Goal: Information Seeking & Learning: Understand process/instructions

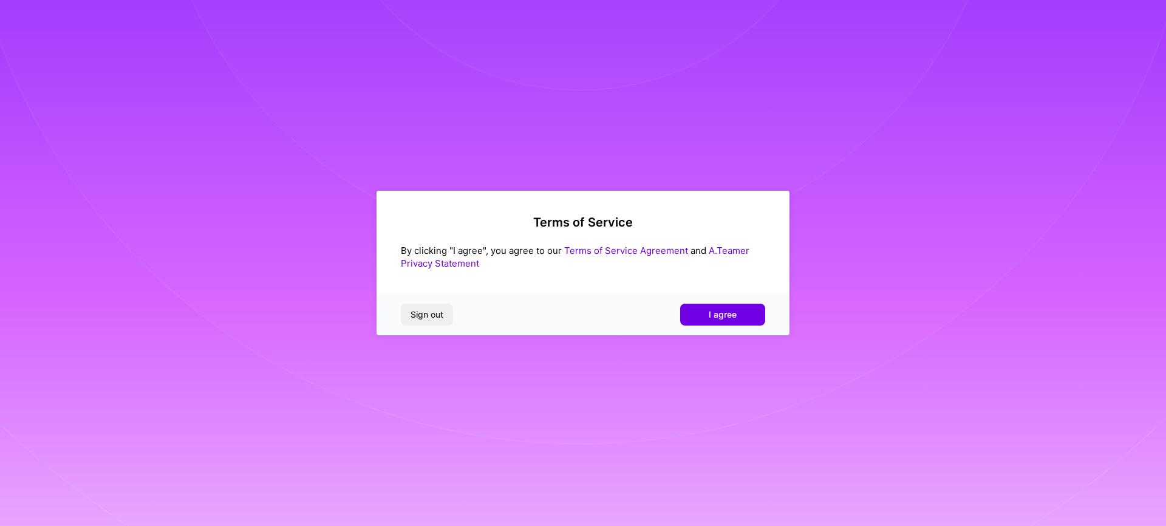
click at [629, 250] on link "Terms of Service Agreement" at bounding box center [626, 251] width 124 height 12
click at [426, 315] on span "Sign out" at bounding box center [426, 314] width 33 height 12
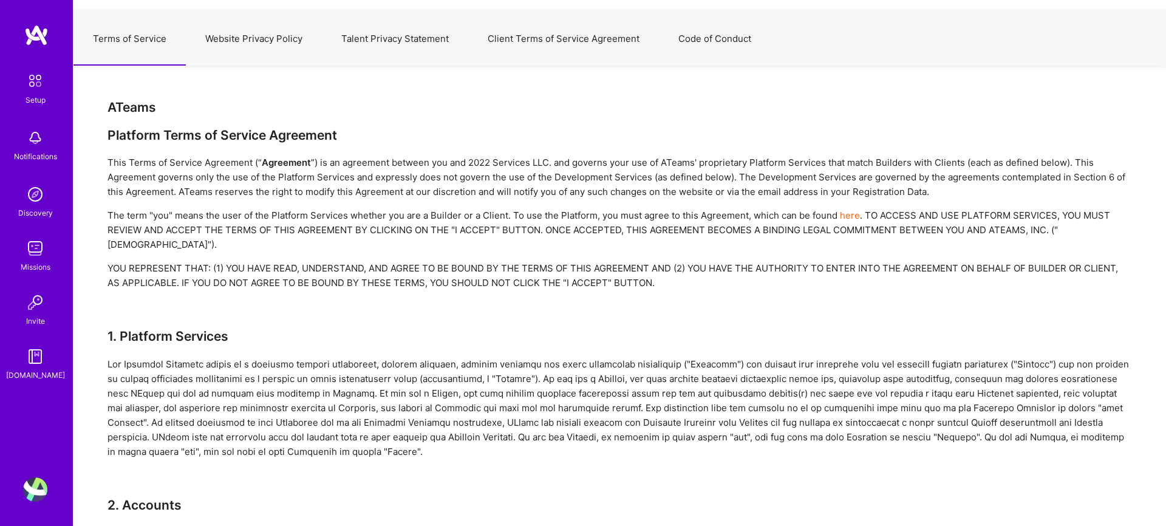
click at [254, 43] on button "Website Privacy Policy" at bounding box center [254, 38] width 136 height 53
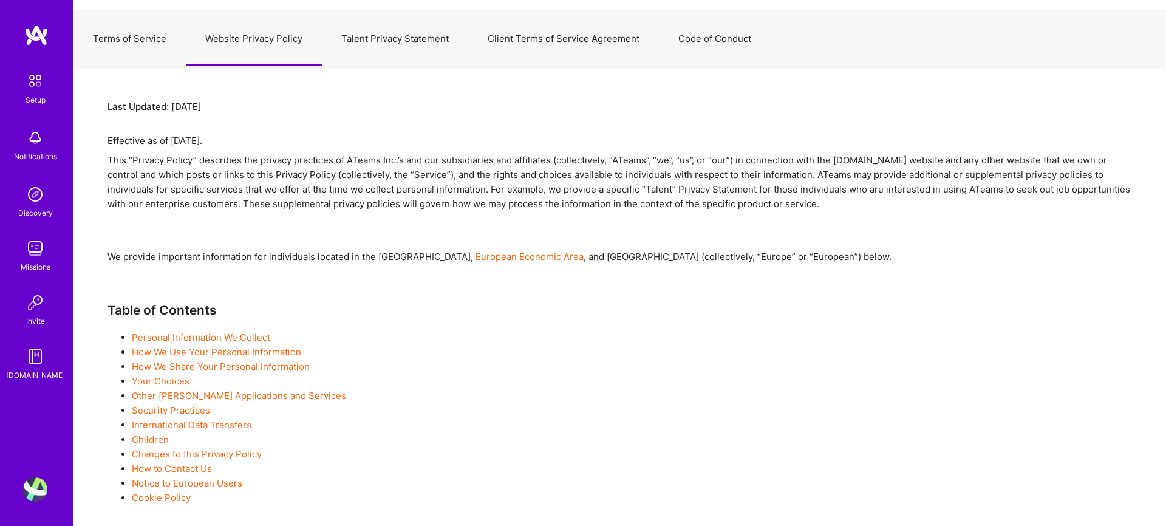
click at [384, 36] on button "Talent Privacy Statement" at bounding box center [395, 38] width 146 height 53
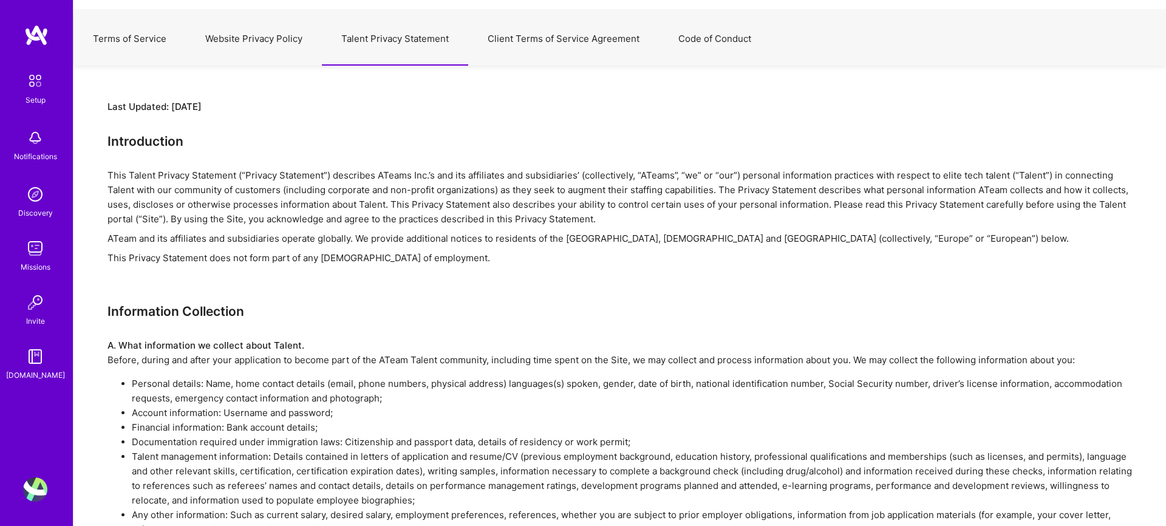
click at [533, 33] on button "Client Terms of Service Agreement" at bounding box center [563, 38] width 191 height 53
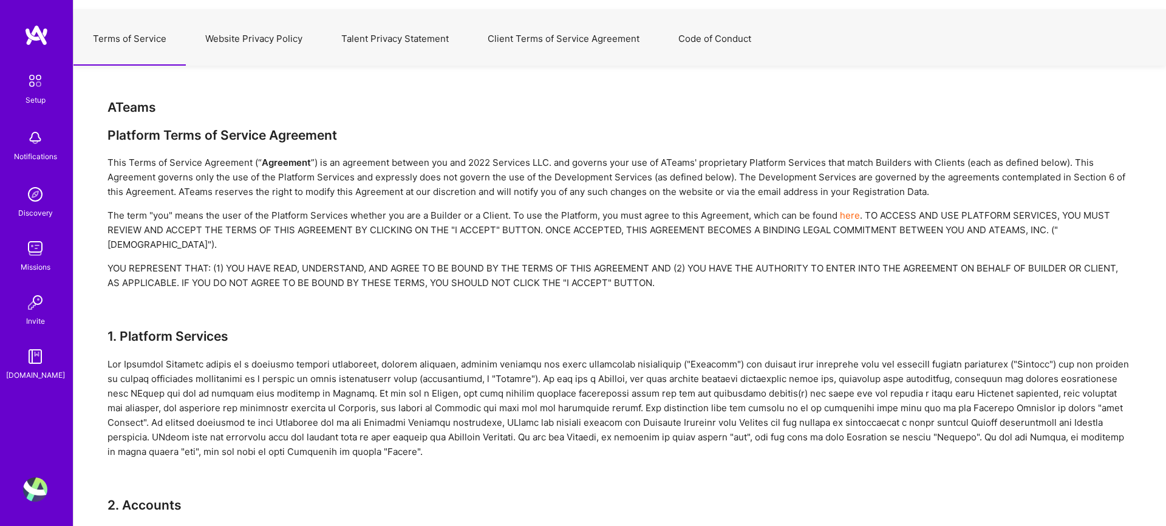
click at [424, 39] on button "Talent Privacy Statement" at bounding box center [395, 38] width 146 height 53
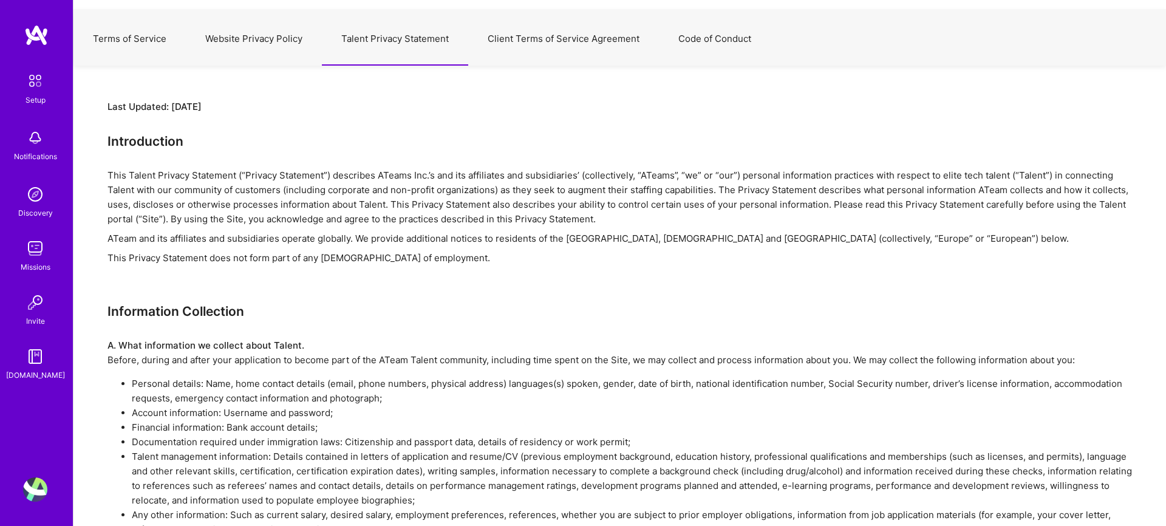
click at [539, 37] on button "Client Terms of Service Agreement" at bounding box center [563, 38] width 191 height 53
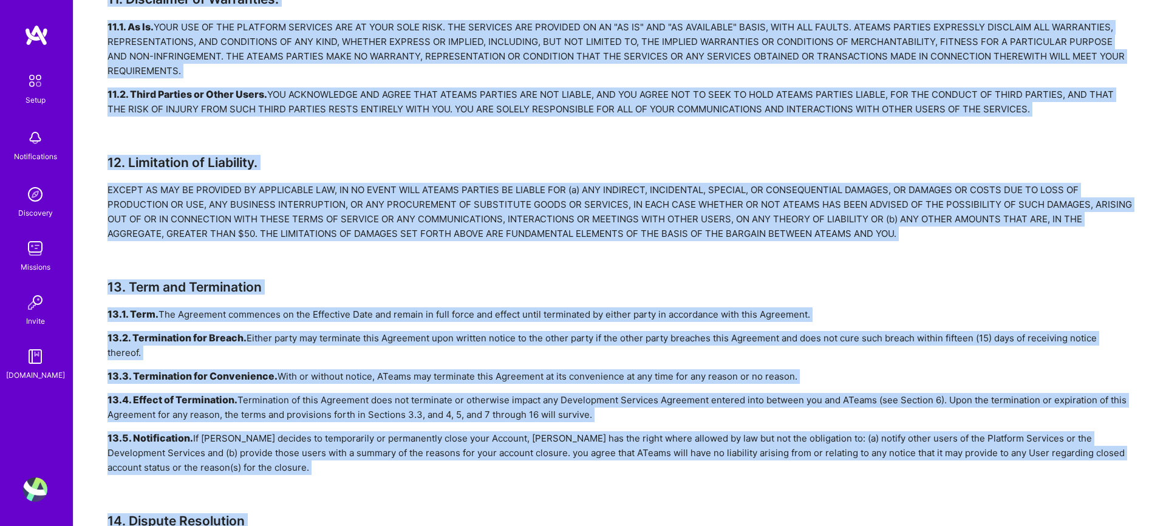
scroll to position [2979, 0]
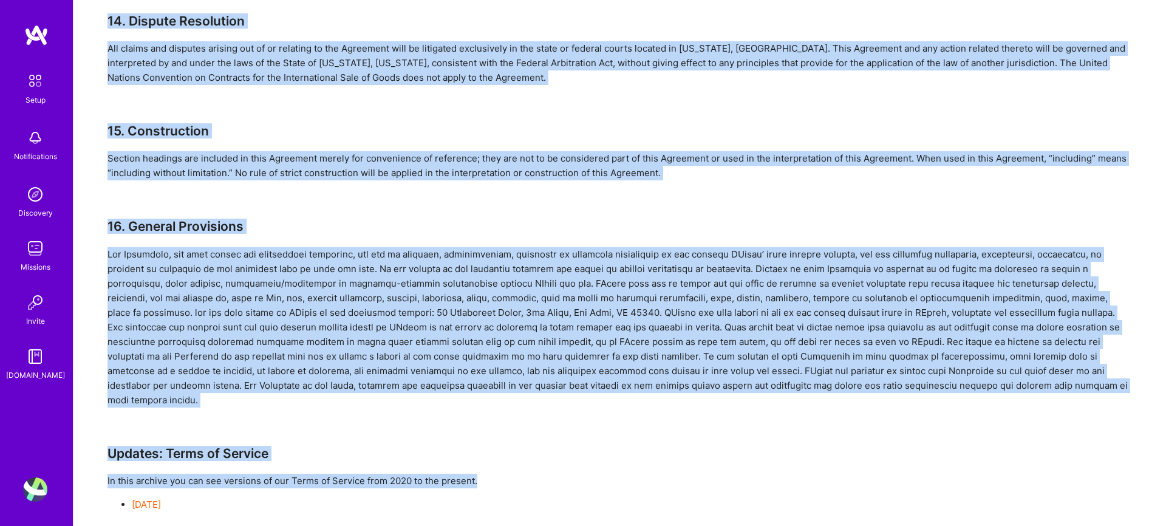
drag, startPoint x: 99, startPoint y: 102, endPoint x: 495, endPoint y: 448, distance: 525.8
copy div "LOremi Dolorsit Ametc ad Elitsed Doeiusmod Temp Incid ut Laboree Doloremag (“ A…"
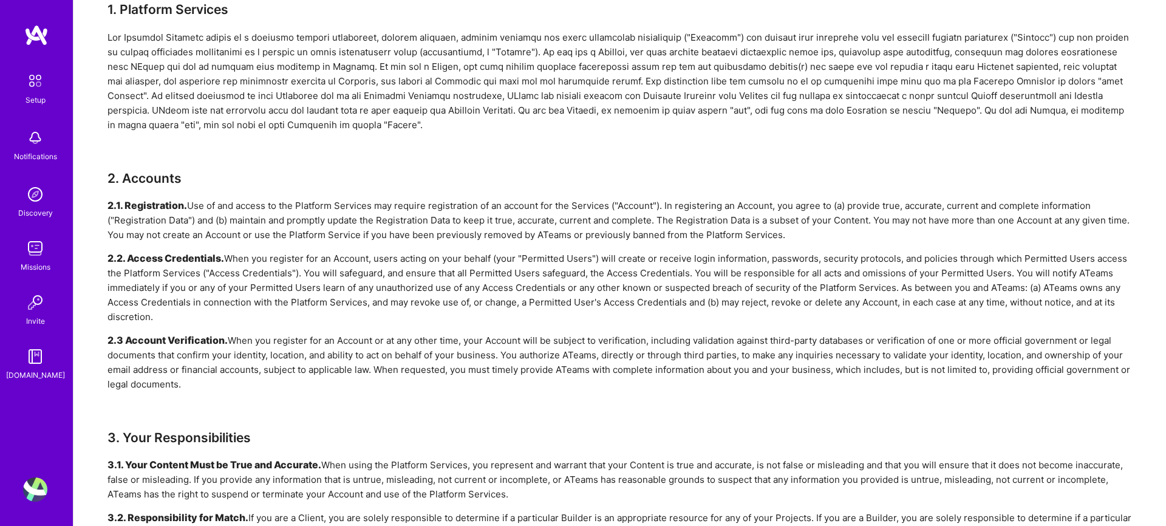
scroll to position [0, 0]
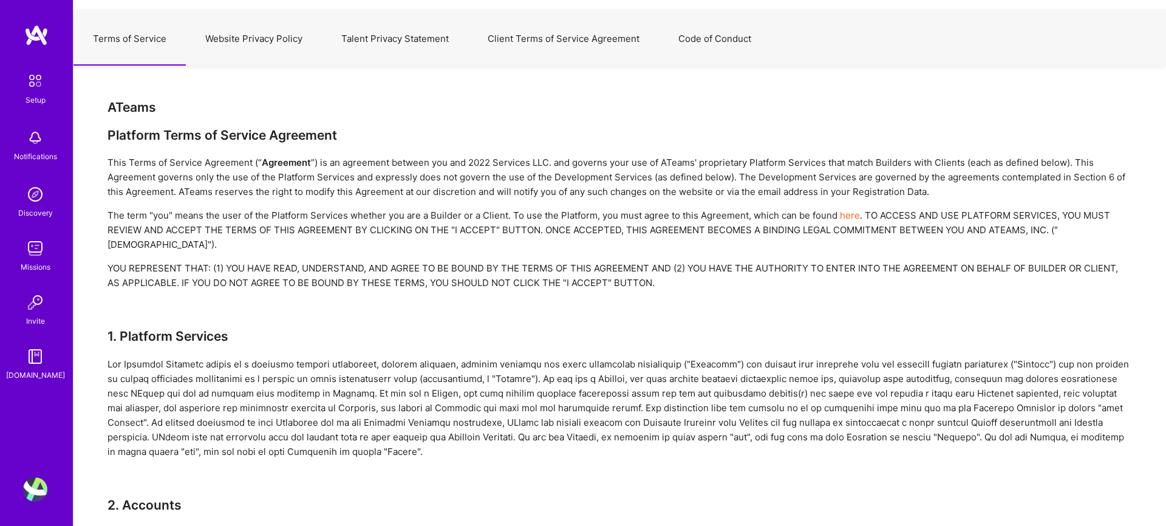
click at [388, 41] on button "Talent Privacy Statement" at bounding box center [395, 38] width 146 height 53
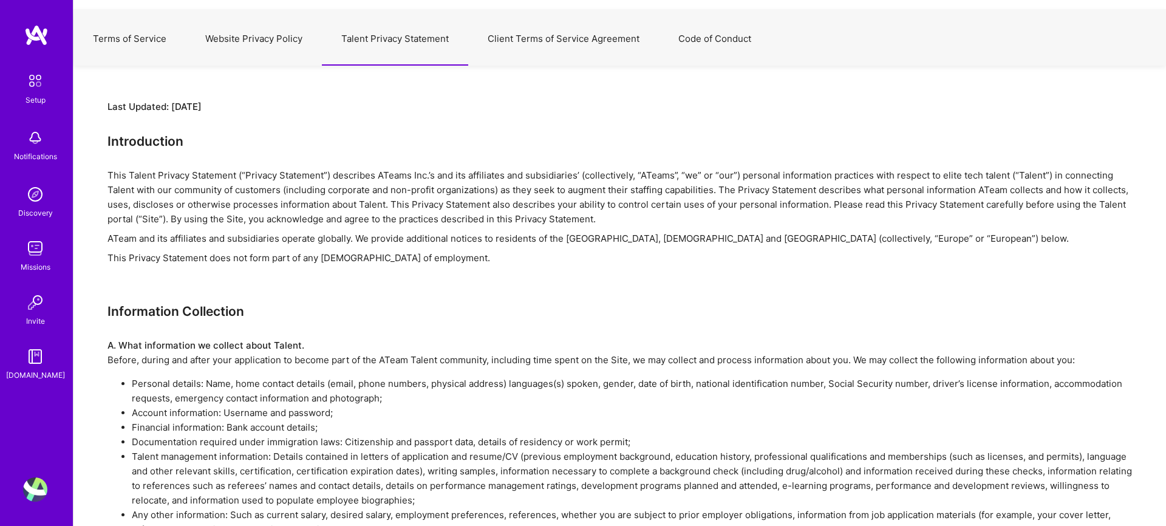
click at [392, 136] on h3 "Introduction" at bounding box center [619, 141] width 1024 height 15
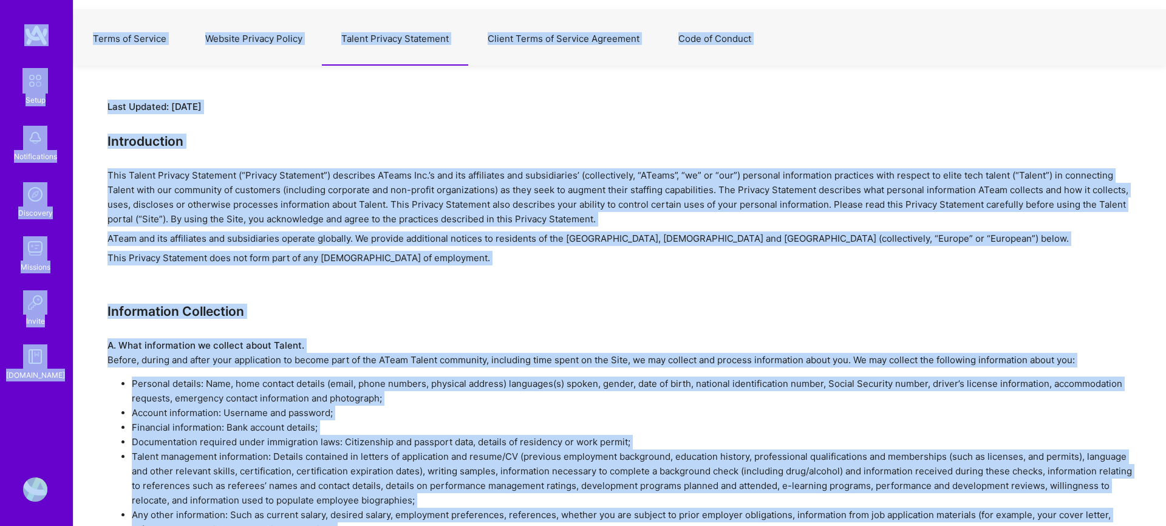
click at [392, 136] on h3 "Introduction" at bounding box center [619, 141] width 1024 height 15
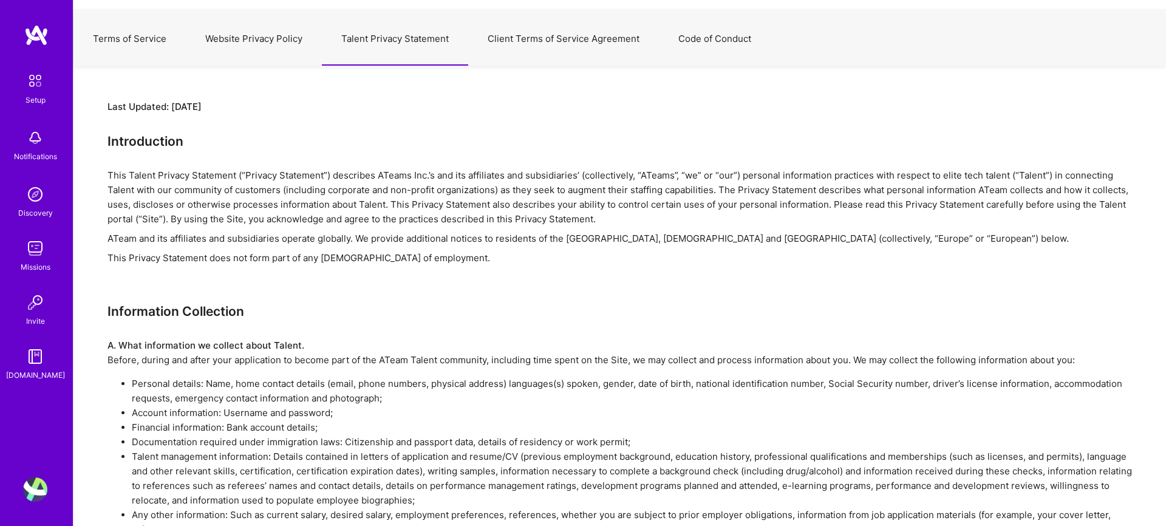
click at [392, 136] on h3 "Introduction" at bounding box center [619, 141] width 1024 height 15
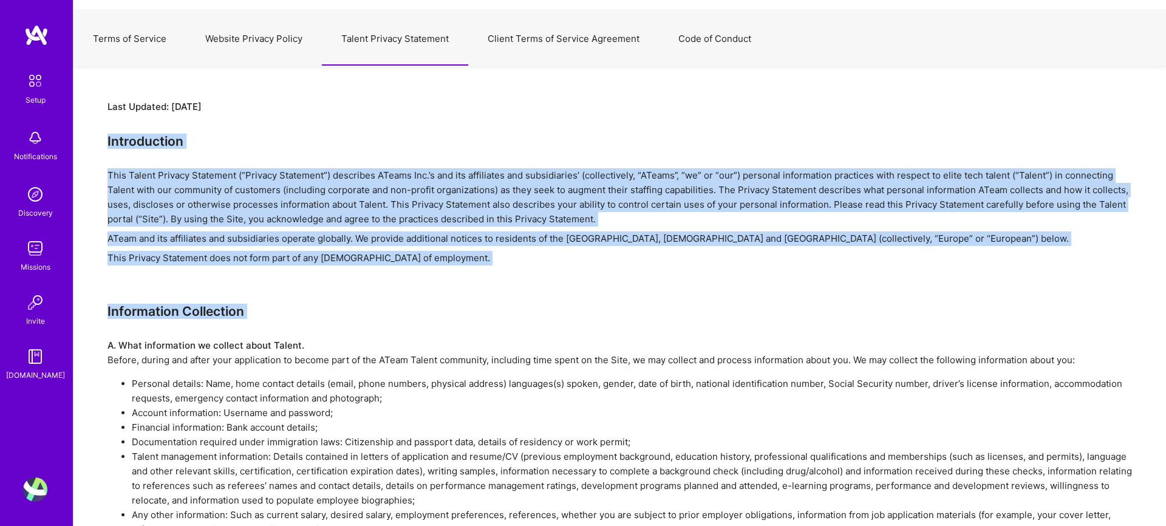
scroll to position [103, 0]
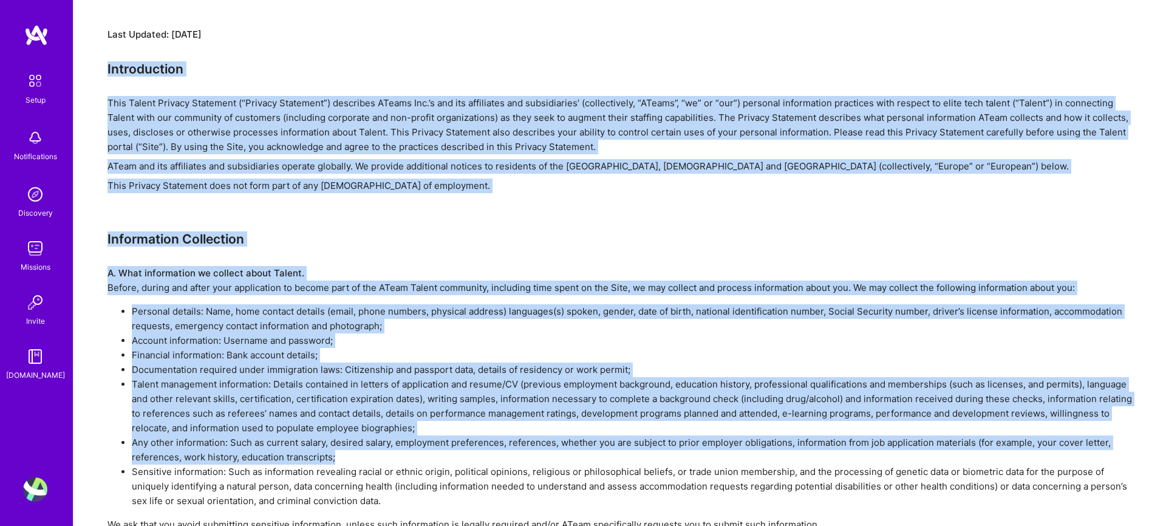
drag, startPoint x: 100, startPoint y: 141, endPoint x: 441, endPoint y: 580, distance: 556.0
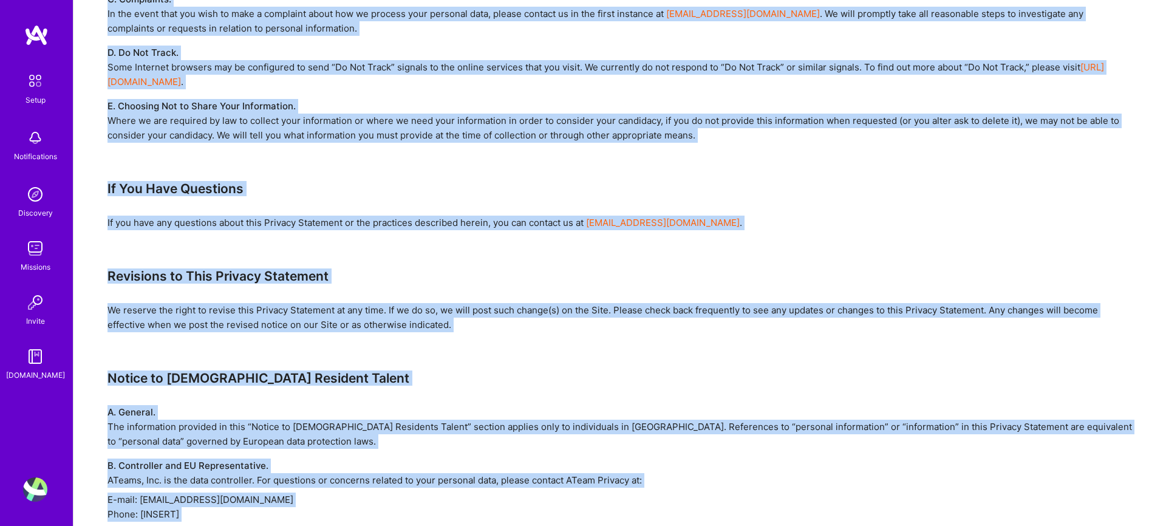
scroll to position [3710, 0]
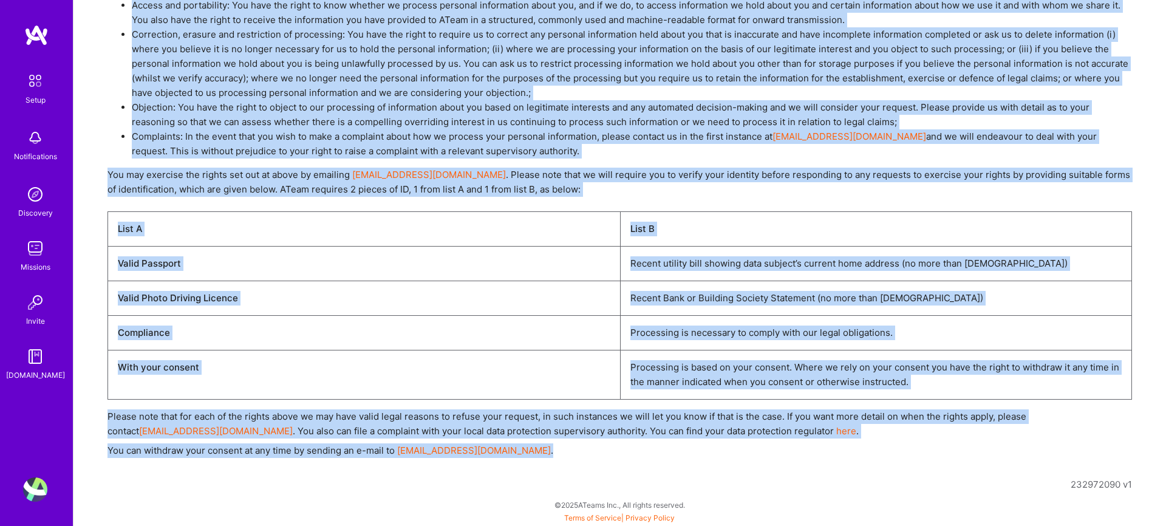
drag, startPoint x: 107, startPoint y: 39, endPoint x: 495, endPoint y: 452, distance: 567.0
copy div "Loremipsumdo Sita Consec Adipisc Elitseddo (“Eiusmod Temporinc”) utlaboree DOlo…"
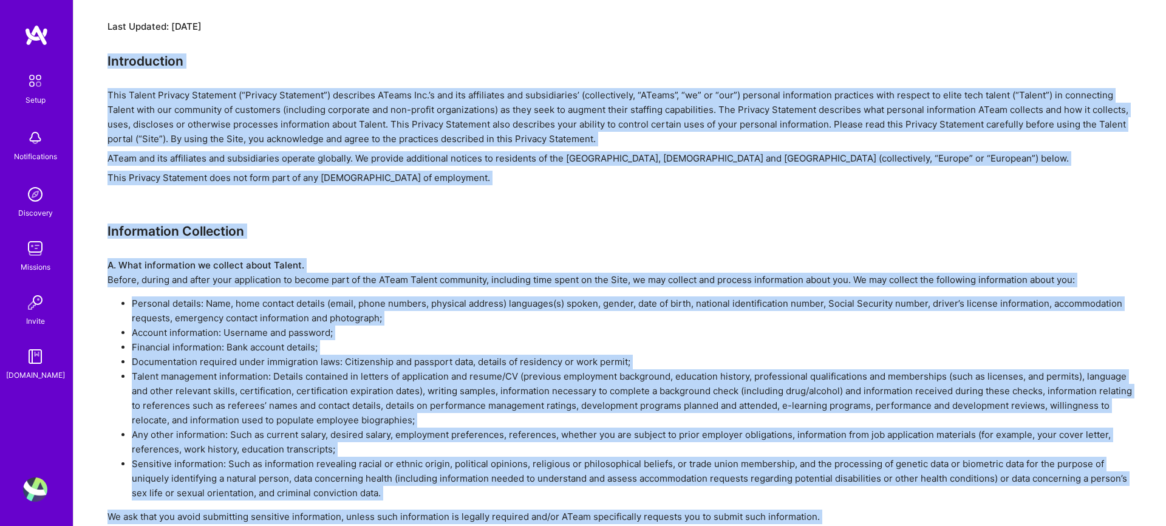
scroll to position [0, 0]
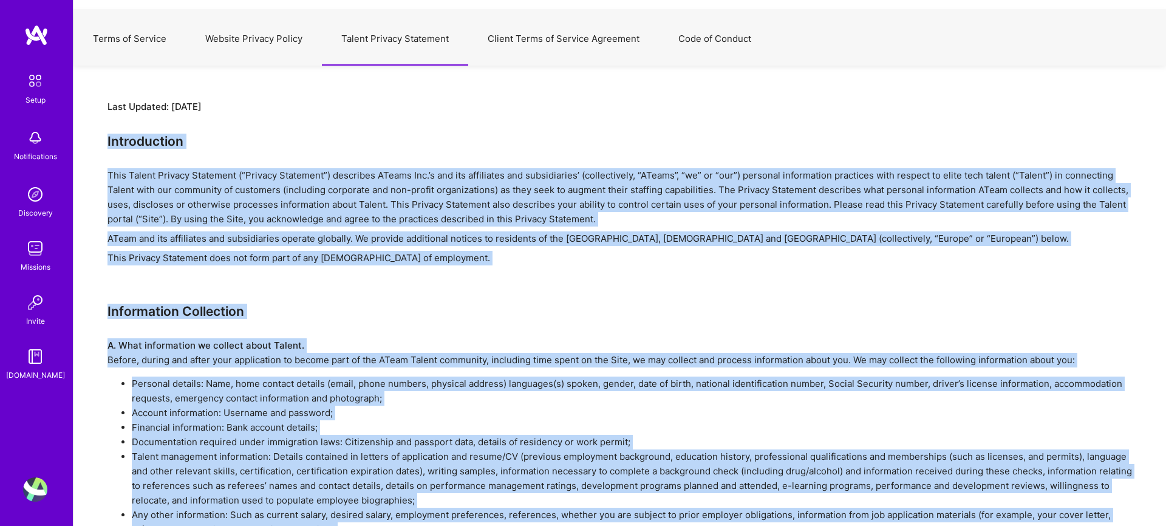
click at [276, 32] on button "Website Privacy Policy" at bounding box center [254, 38] width 136 height 53
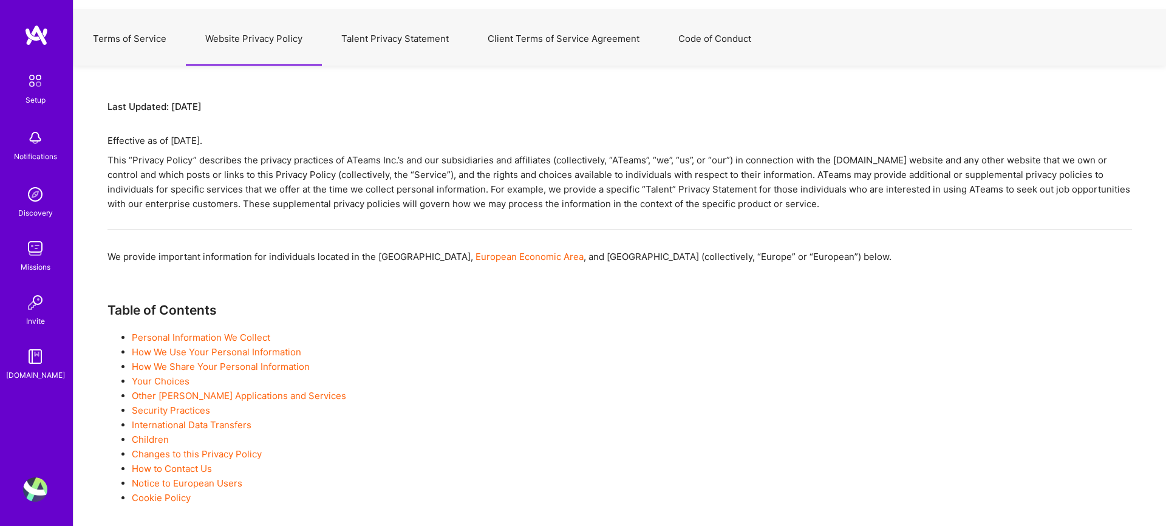
click at [560, 41] on button "Client Terms of Service Agreement" at bounding box center [563, 38] width 191 height 53
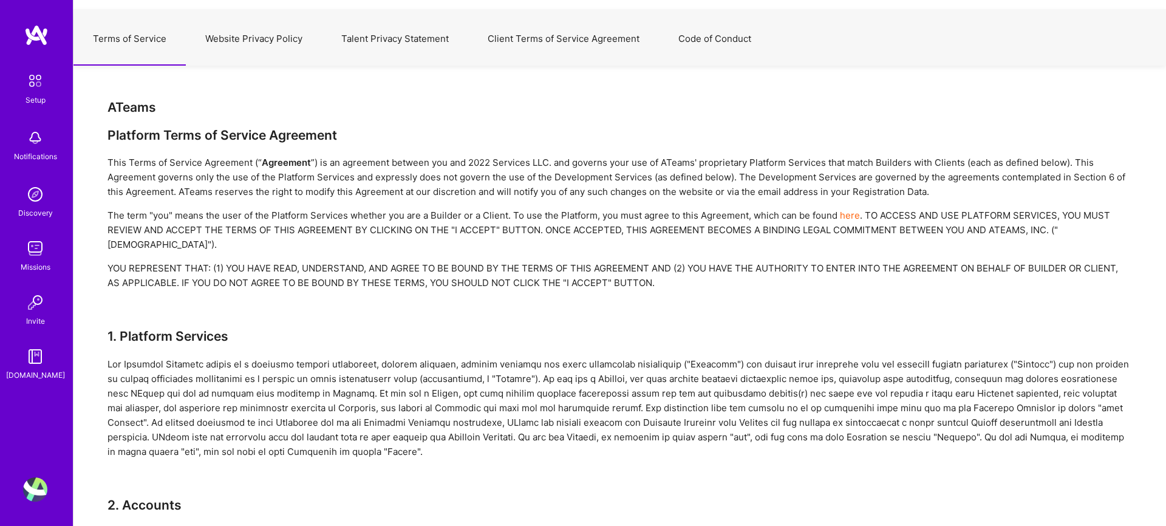
click at [682, 34] on button "Code of Conduct" at bounding box center [715, 38] width 112 height 53
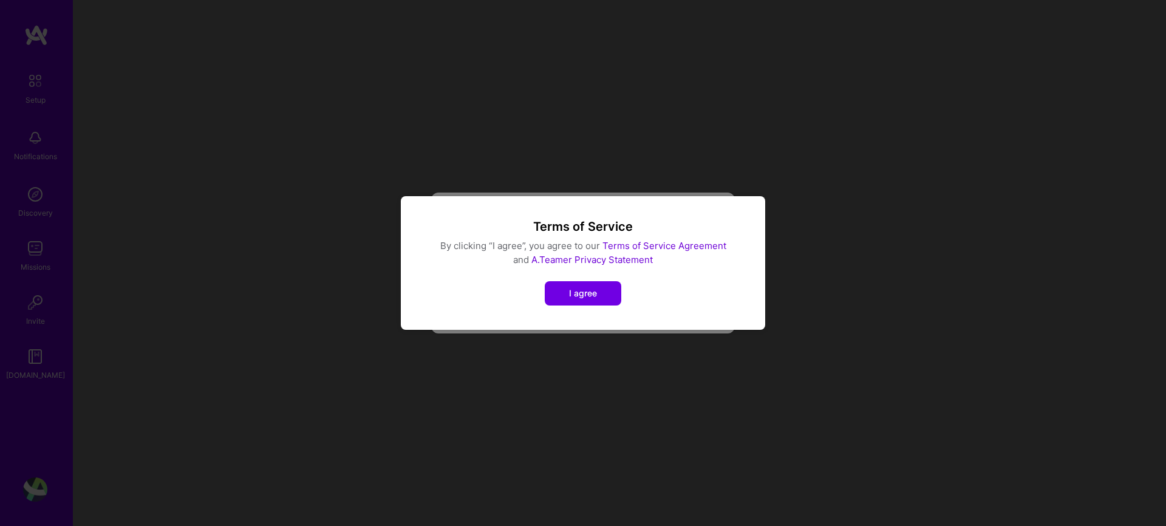
click at [684, 34] on div "Terms of Service By clicking “I agree”, you agree to our Terms of Service Agree…" at bounding box center [583, 263] width 1166 height 526
click at [763, 133] on div "Terms of Service By clicking “I agree”, you agree to our Terms of Service Agree…" at bounding box center [583, 263] width 1166 height 526
click at [688, 120] on div "Terms of Service By clicking “I agree”, you agree to our Terms of Service Agree…" at bounding box center [583, 263] width 1166 height 526
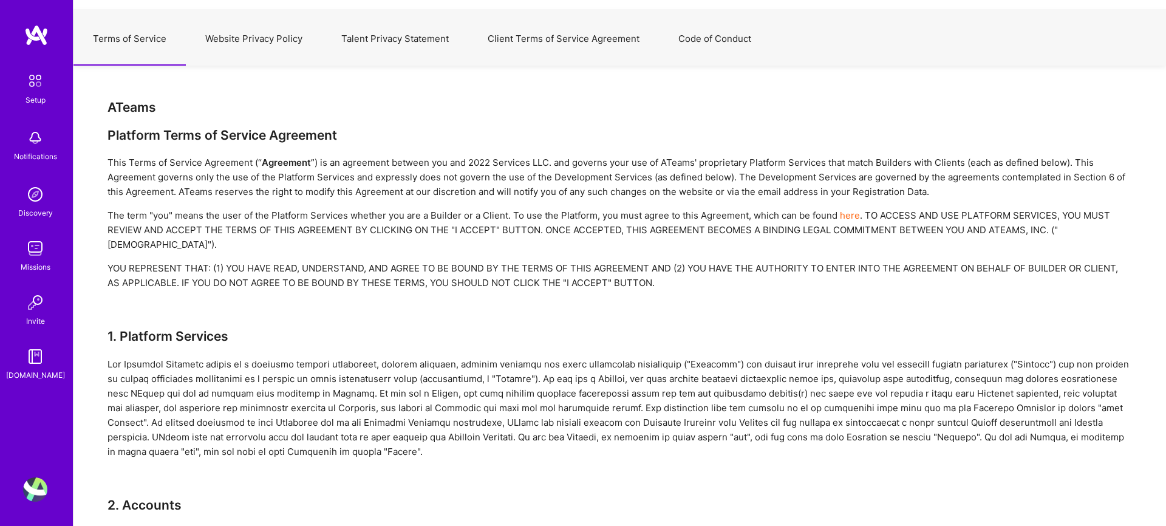
click at [714, 33] on button "Code of Conduct" at bounding box center [715, 38] width 112 height 53
click at [708, 44] on button "Code of Conduct" at bounding box center [715, 38] width 112 height 53
click at [30, 100] on div "Setup" at bounding box center [36, 100] width 20 height 13
click at [33, 237] on img at bounding box center [35, 248] width 24 height 24
click at [38, 486] on img at bounding box center [35, 489] width 24 height 24
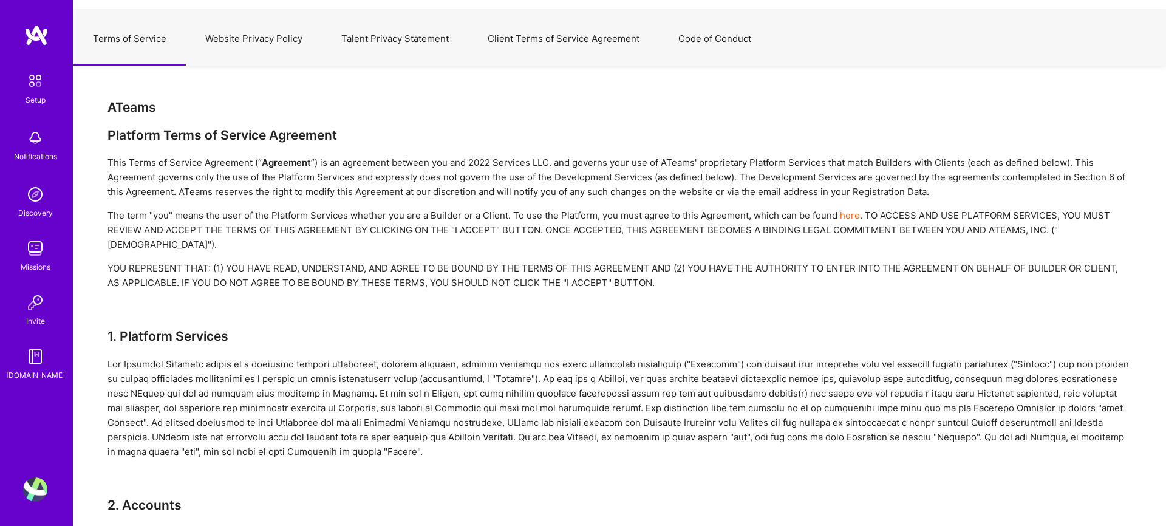
click at [34, 493] on img at bounding box center [35, 489] width 24 height 24
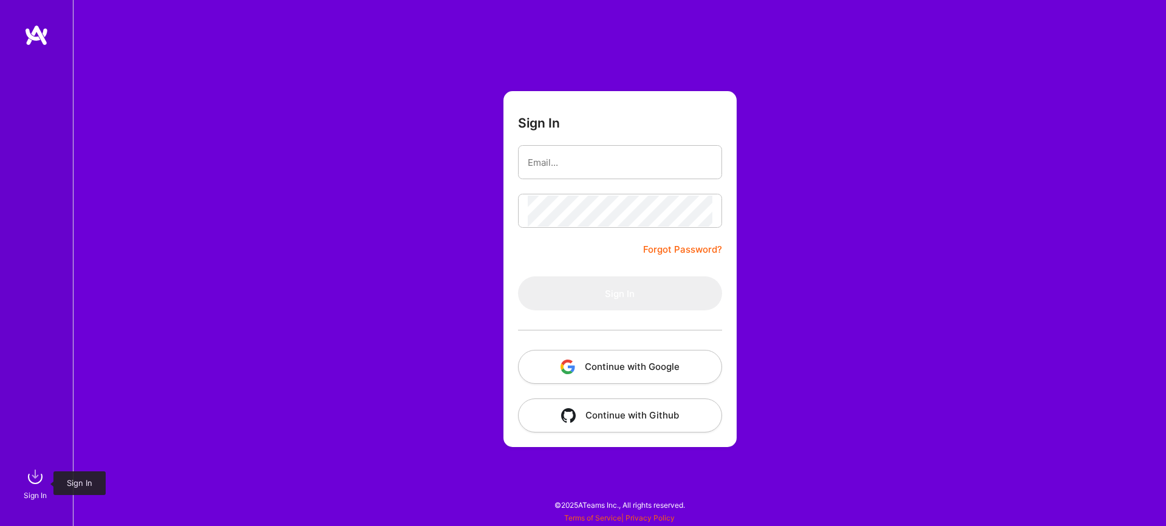
click at [35, 474] on img at bounding box center [35, 476] width 24 height 24
click at [611, 155] on input "email" at bounding box center [620, 162] width 185 height 31
type input "kirilkataev@gmail.com"
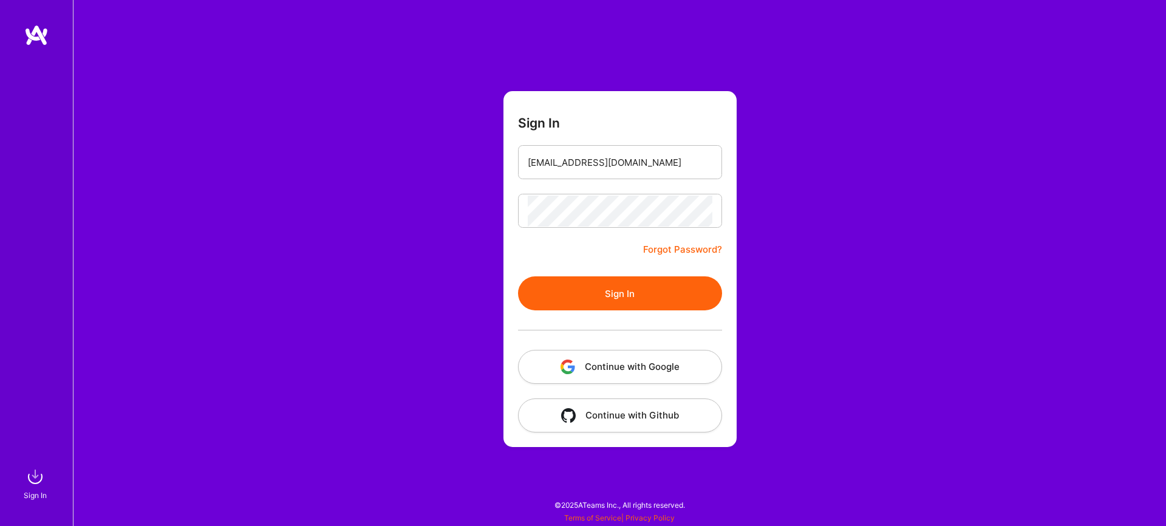
click at [620, 315] on div at bounding box center [620, 329] width 204 height 39
click at [624, 291] on button "Sign In" at bounding box center [620, 293] width 204 height 34
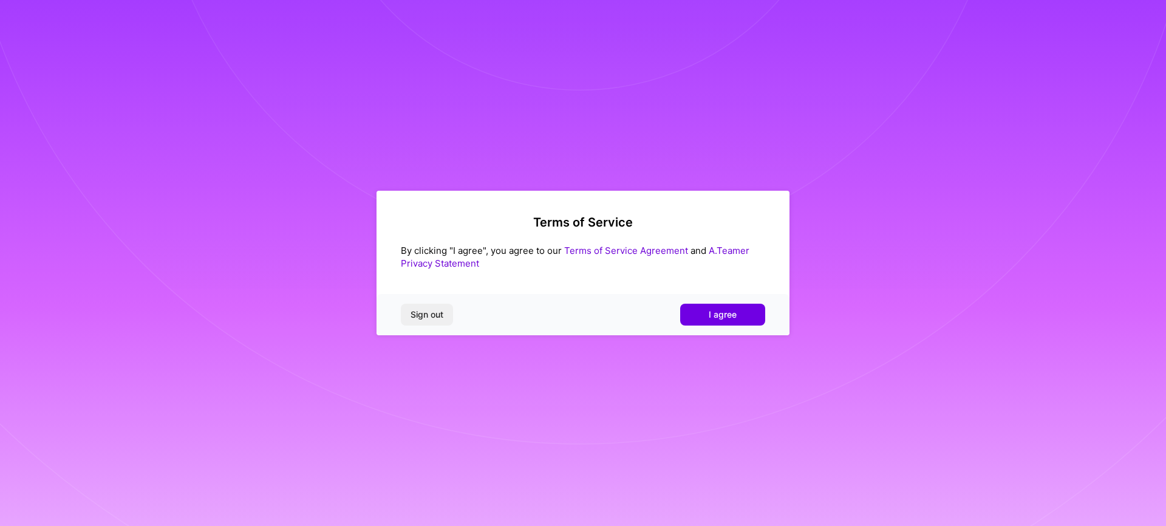
click at [420, 319] on span "Sign out" at bounding box center [426, 314] width 33 height 12
